Goal: Transaction & Acquisition: Obtain resource

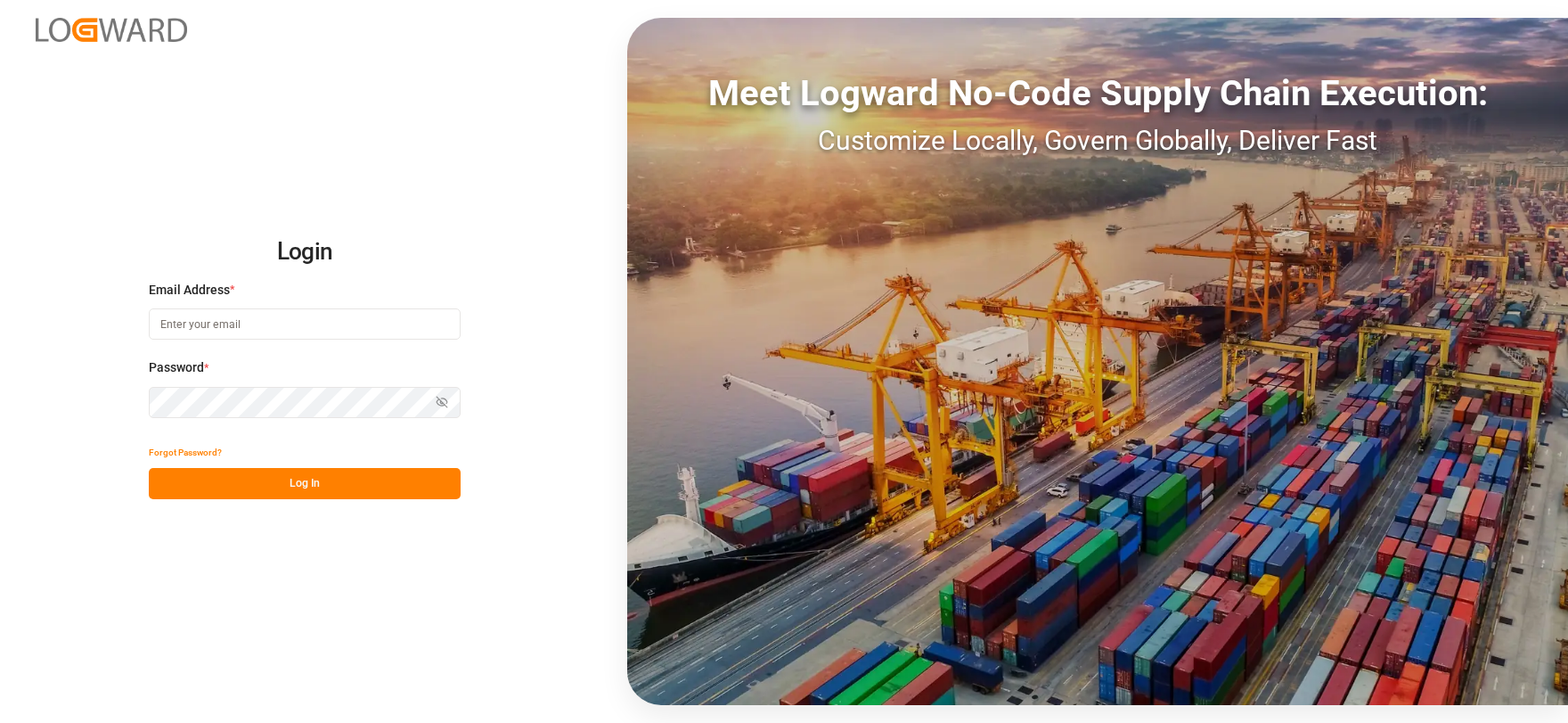
type input "[EMAIL_ADDRESS][DOMAIN_NAME]"
click at [353, 487] on button "Log In" at bounding box center [304, 483] width 312 height 31
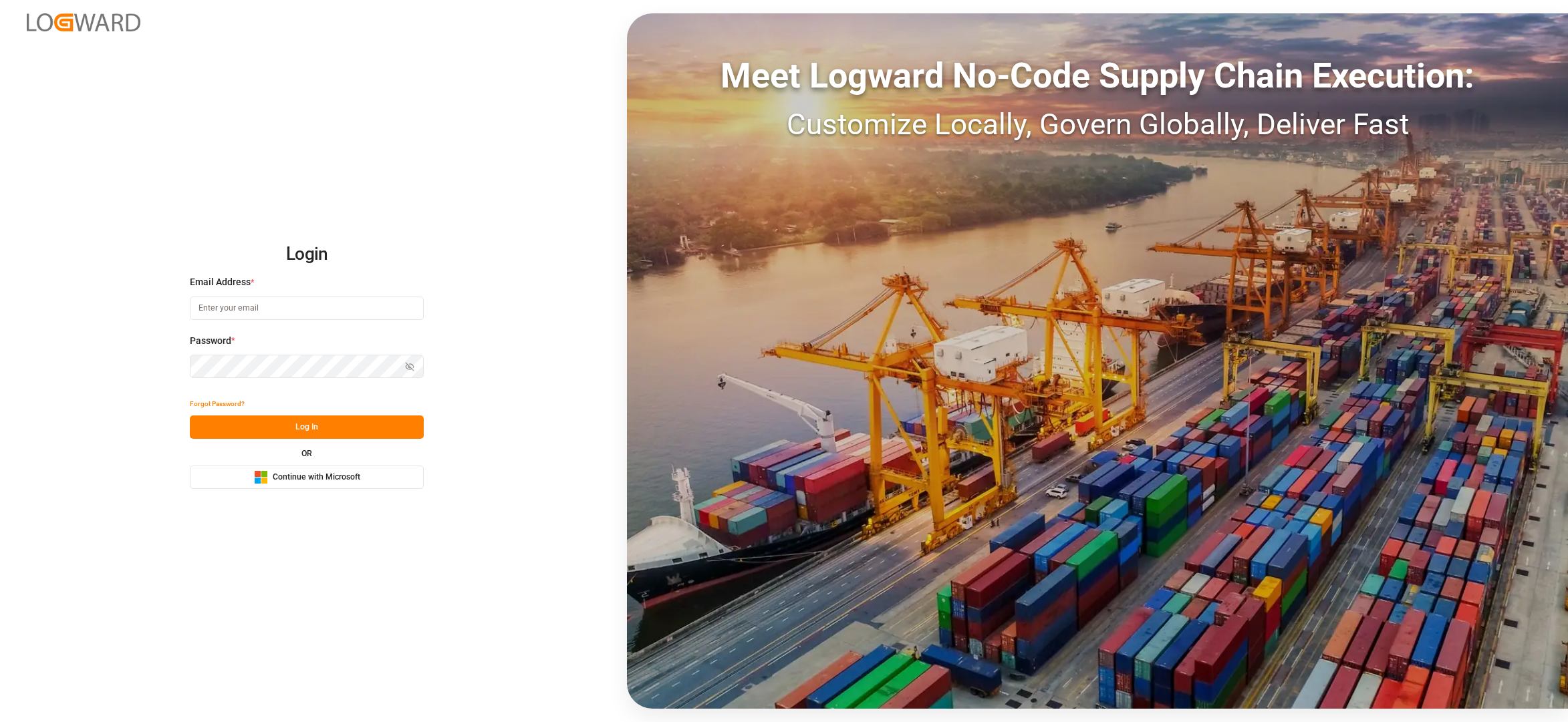
click at [353, 485] on button "Microsoft Logo Continue with Microsoft" at bounding box center [307, 477] width 234 height 23
type input "[EMAIL_ADDRESS][DOMAIN_NAME]"
click at [340, 432] on button "Log In" at bounding box center [307, 427] width 234 height 23
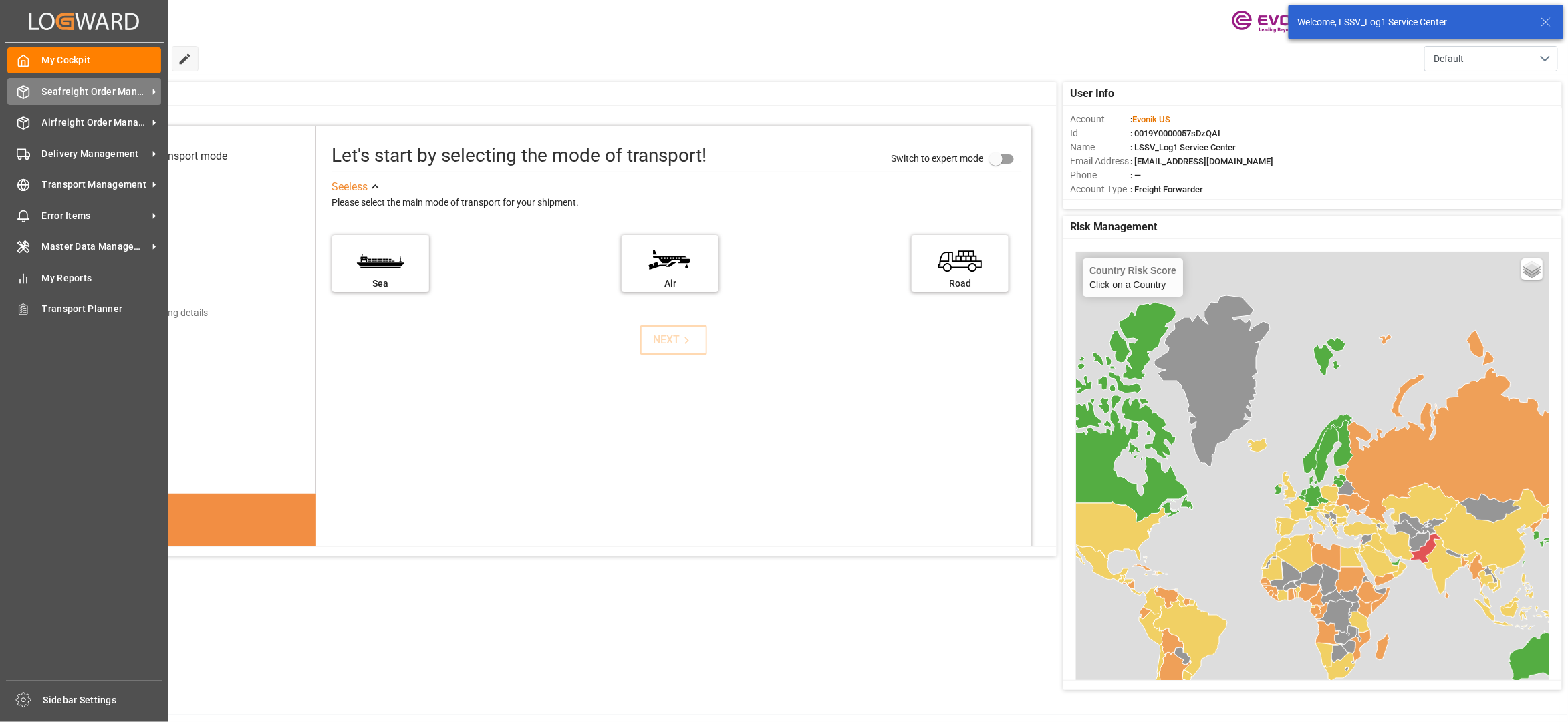
click at [66, 94] on span "Seafreight Order Management" at bounding box center [94, 91] width 106 height 14
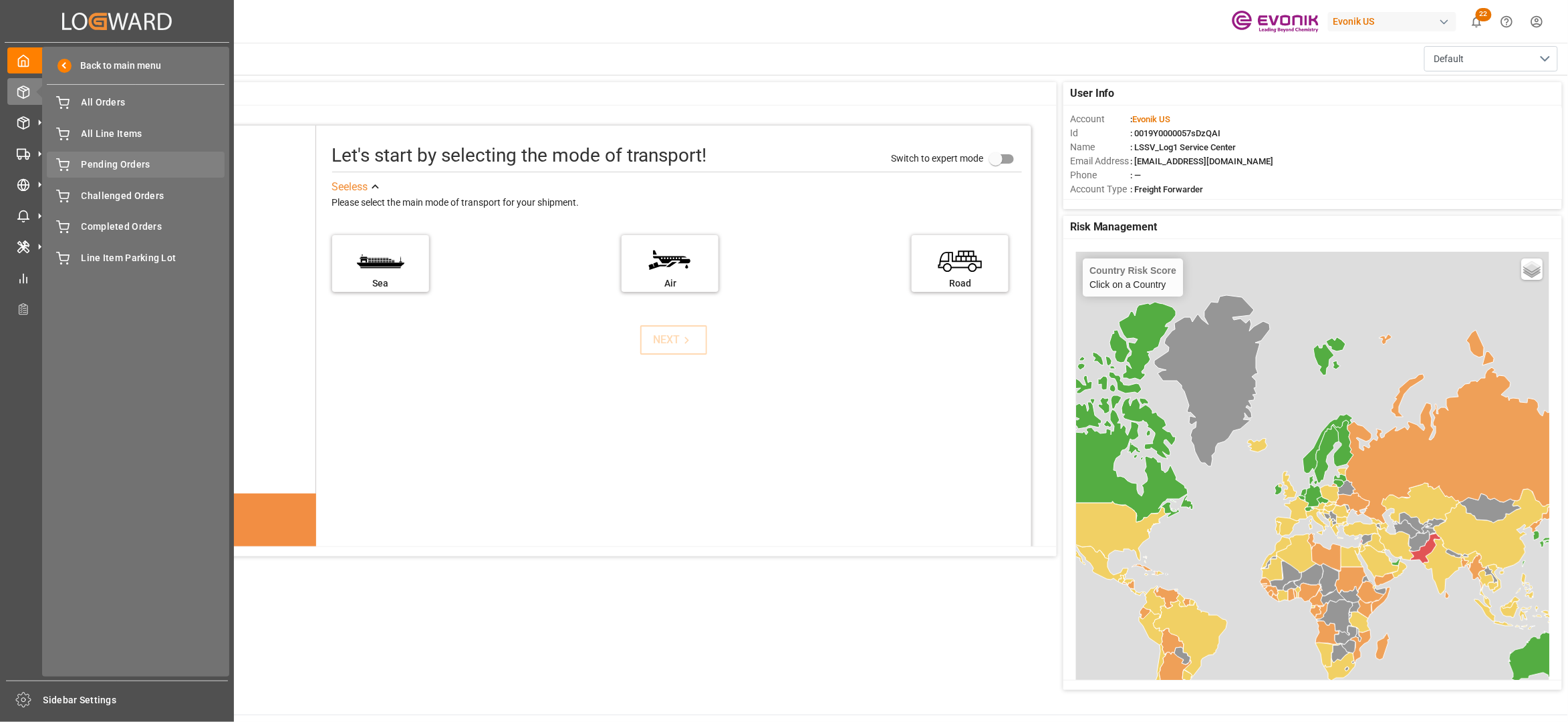
click at [110, 167] on span "Pending Orders" at bounding box center [153, 164] width 144 height 14
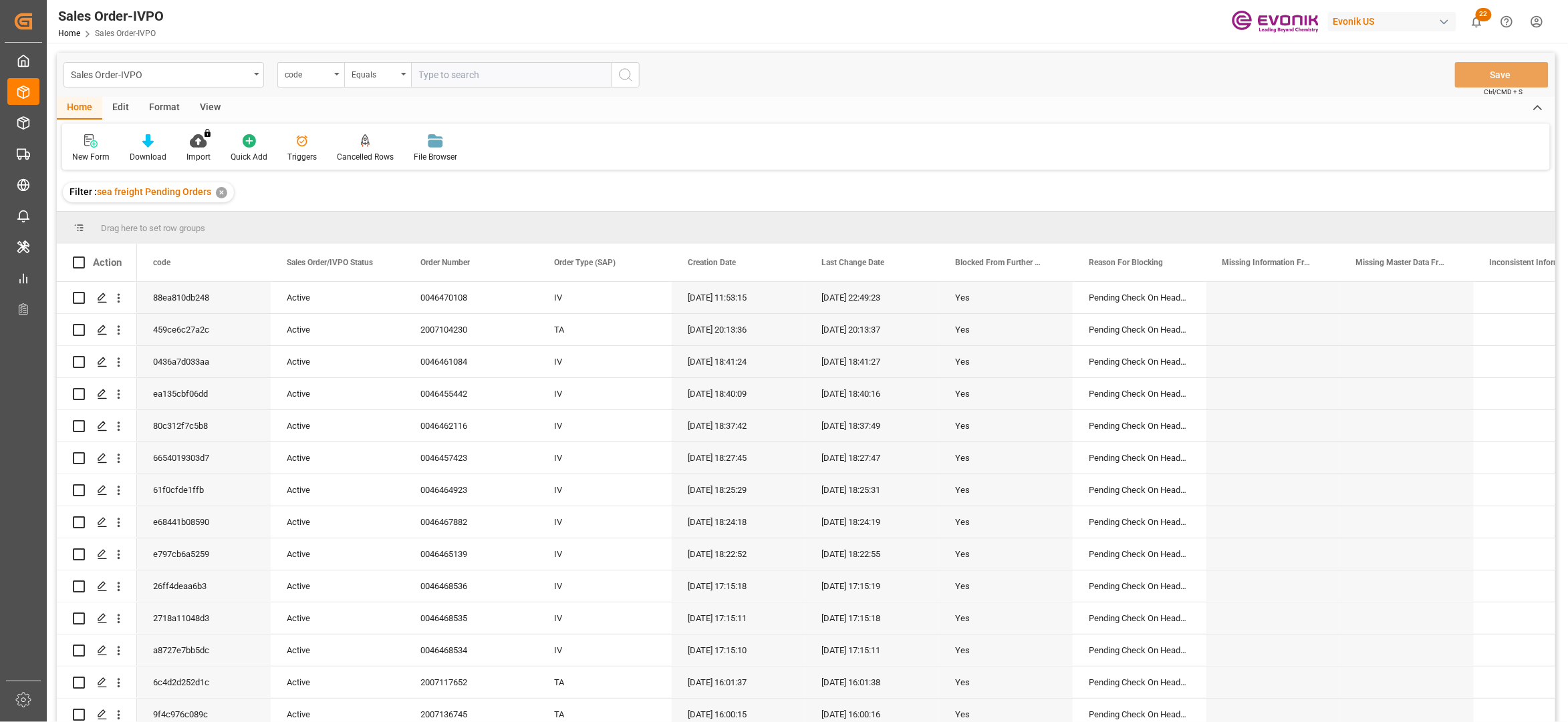
click at [215, 107] on div "View" at bounding box center [210, 109] width 41 height 23
click at [148, 142] on icon at bounding box center [151, 141] width 14 height 14
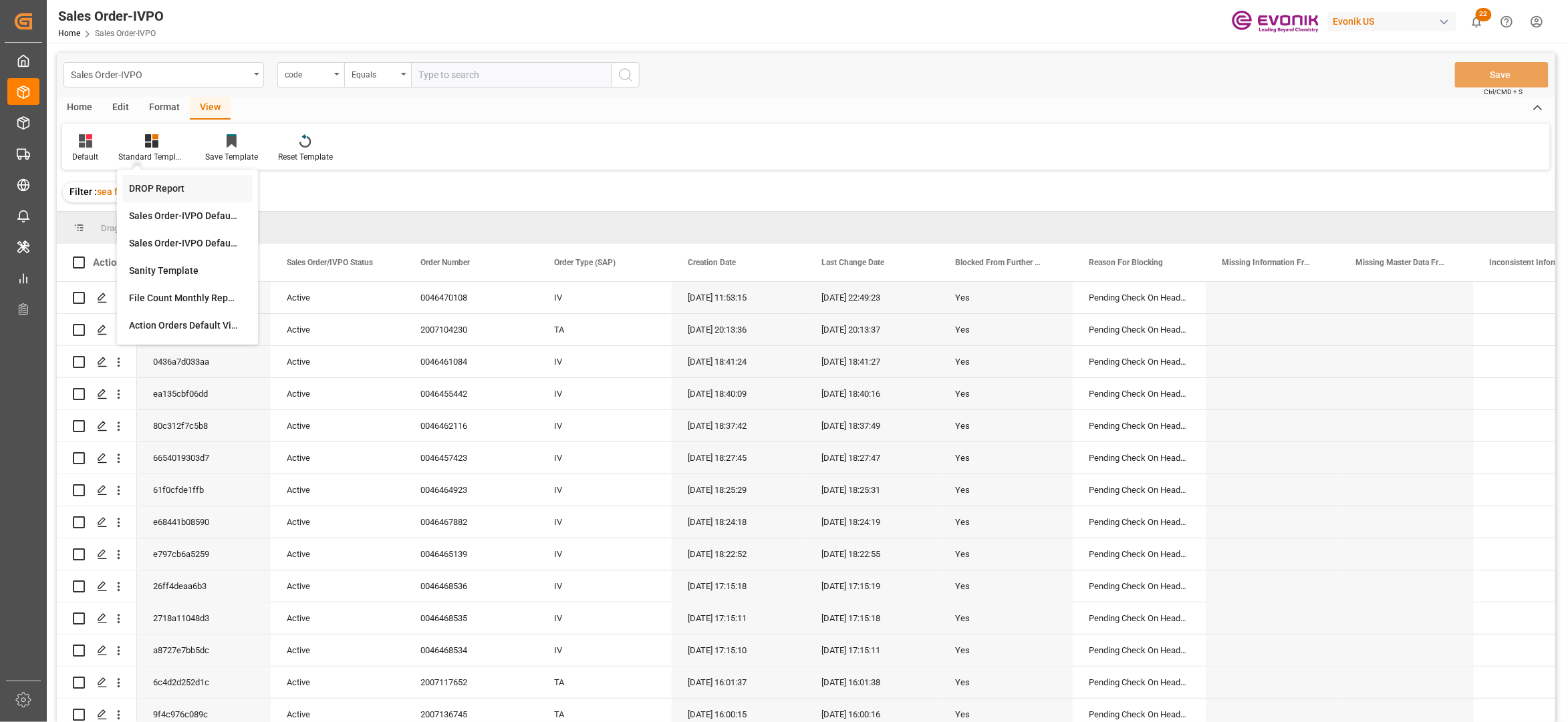
click at [166, 184] on div "DROP Report" at bounding box center [187, 188] width 117 height 14
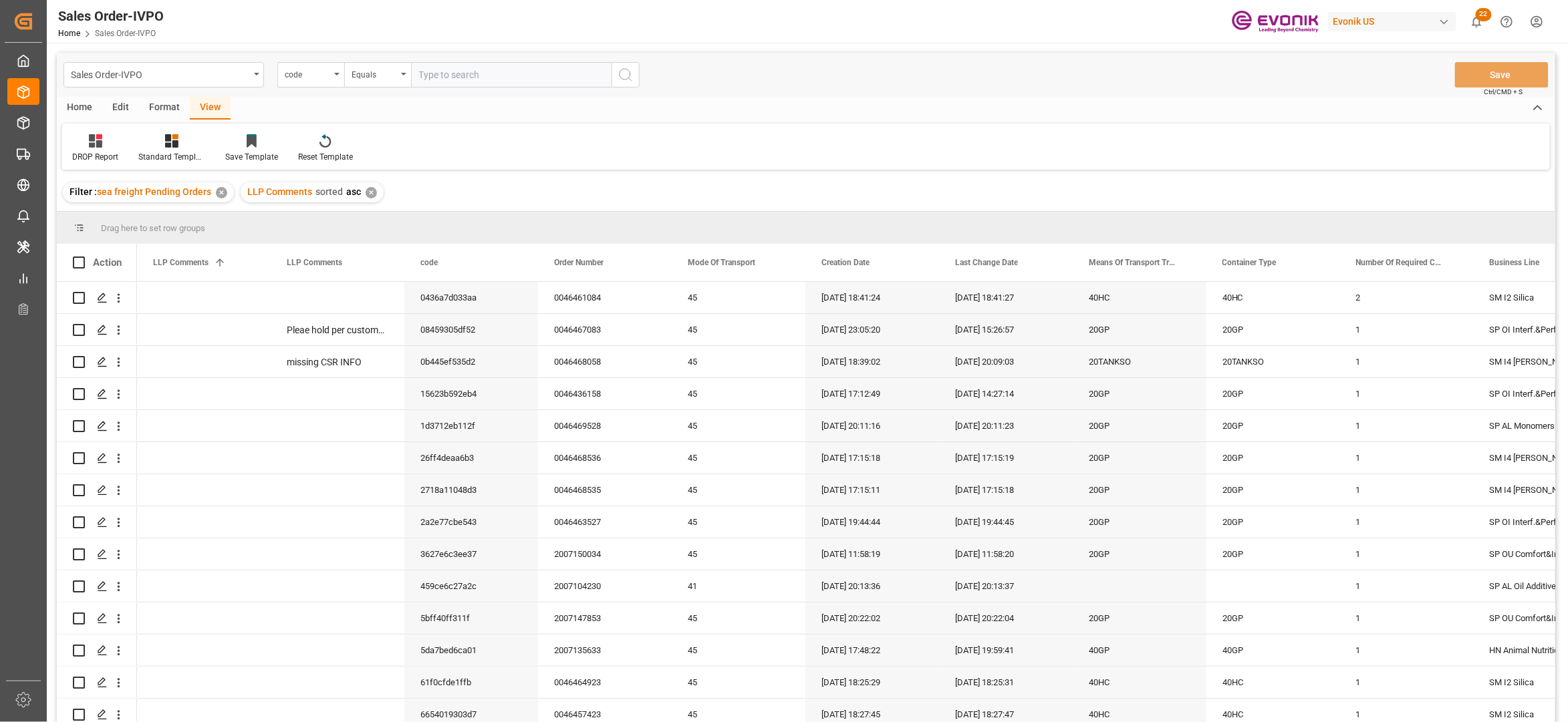
click at [84, 104] on div "Home" at bounding box center [79, 109] width 45 height 23
click at [151, 145] on icon at bounding box center [148, 141] width 12 height 14
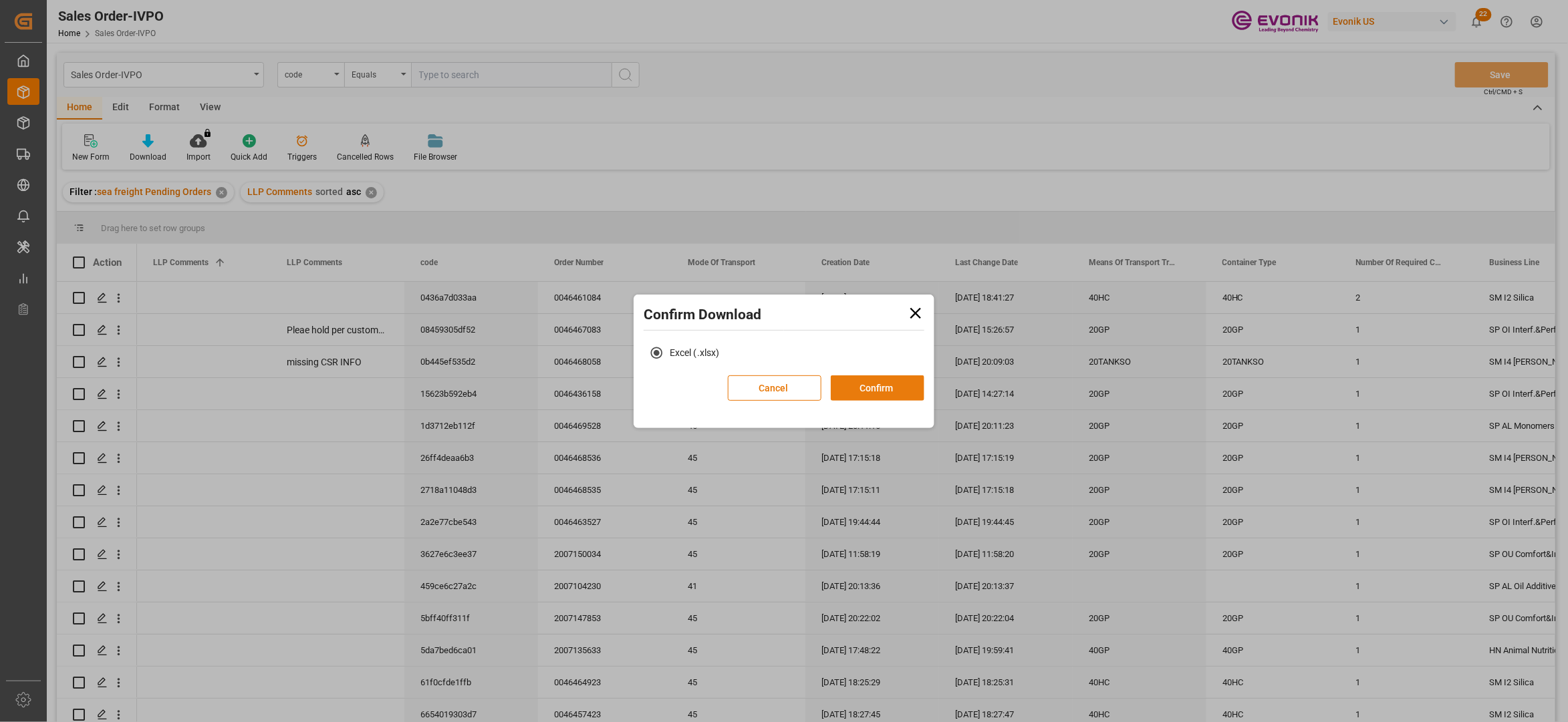
click at [878, 396] on button "Confirm" at bounding box center [878, 388] width 94 height 25
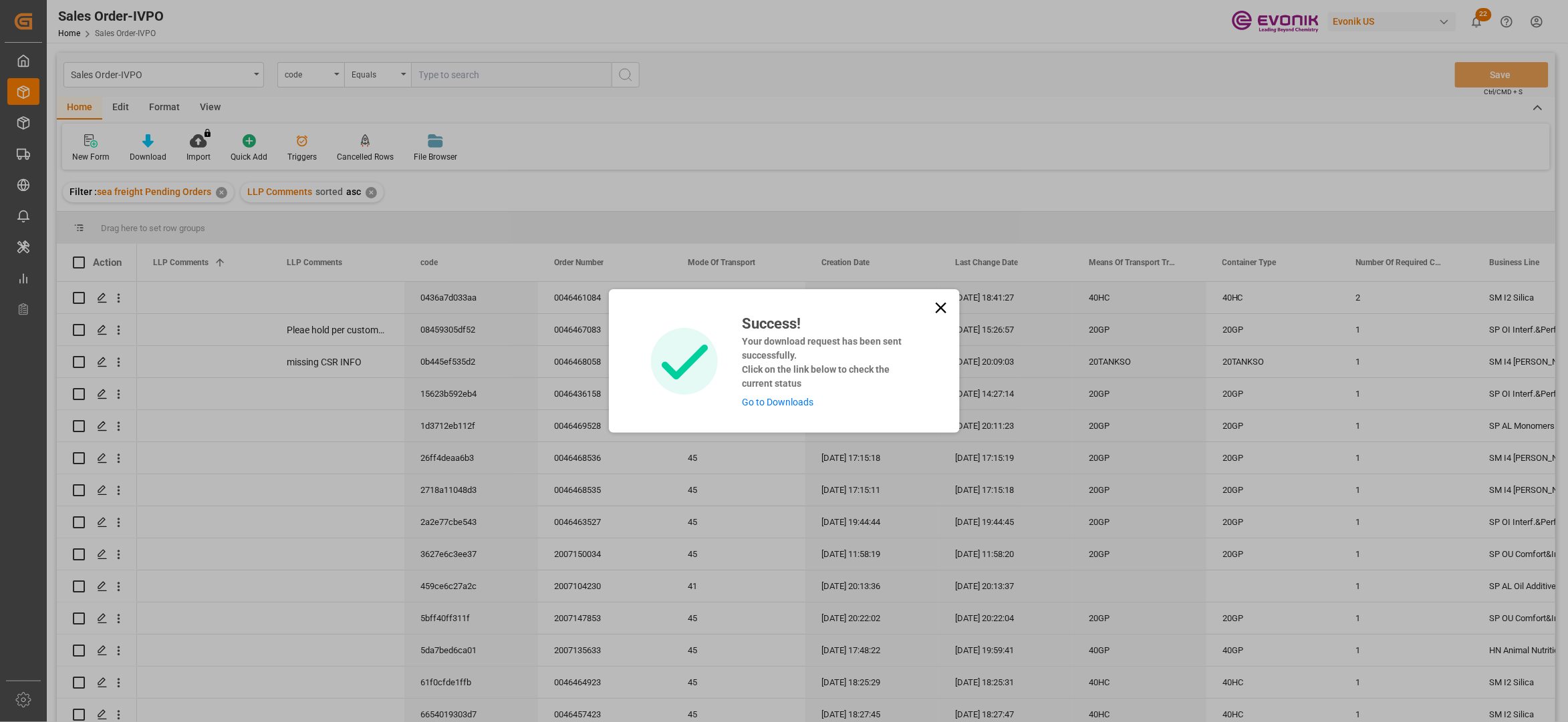
click at [791, 399] on link "Go to Downloads" at bounding box center [777, 402] width 71 height 11
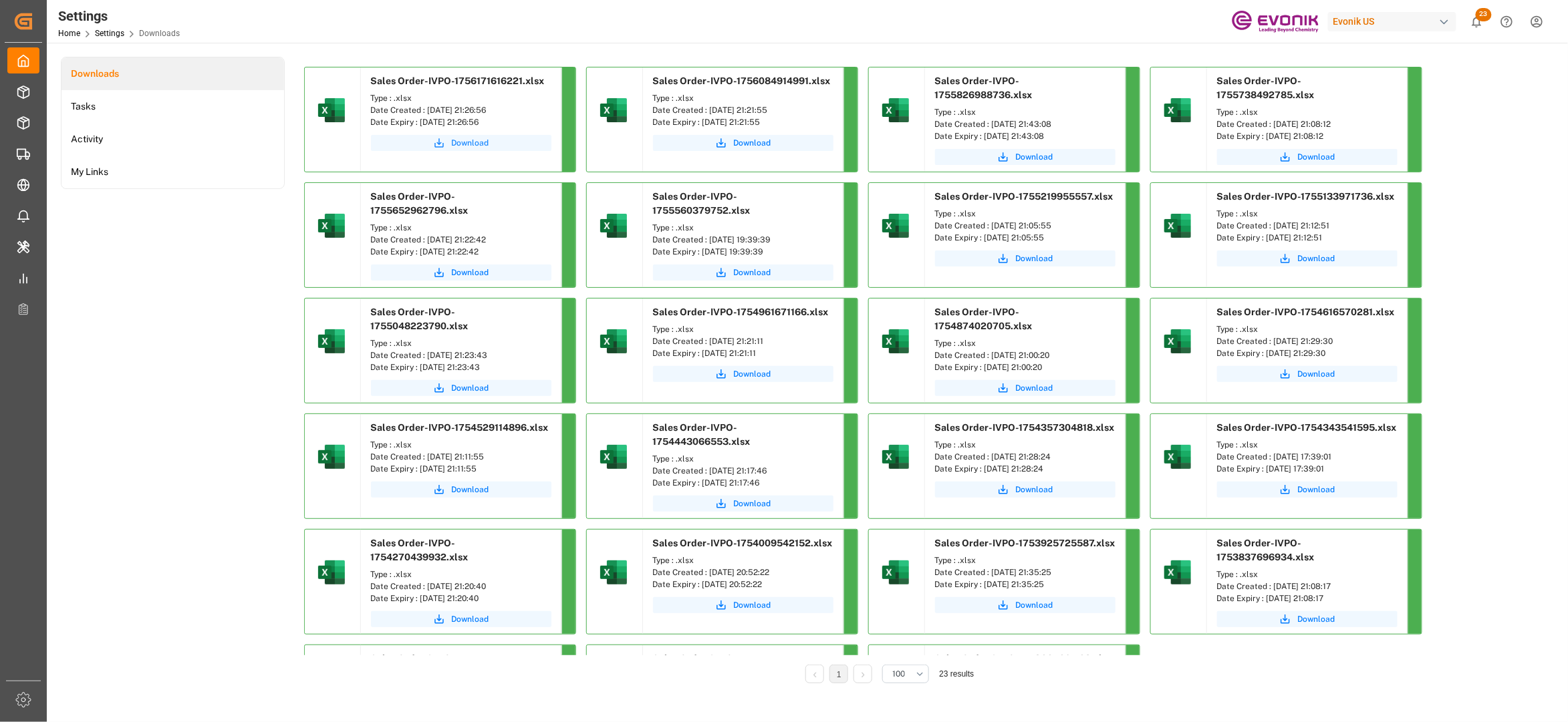
click at [451, 145] on button "Download" at bounding box center [461, 143] width 181 height 16
